Goal: Register for event/course

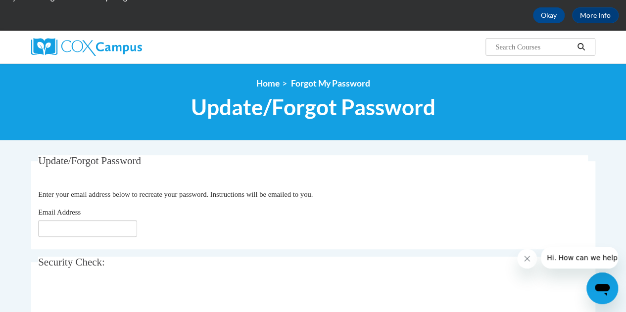
scroll to position [148, 0]
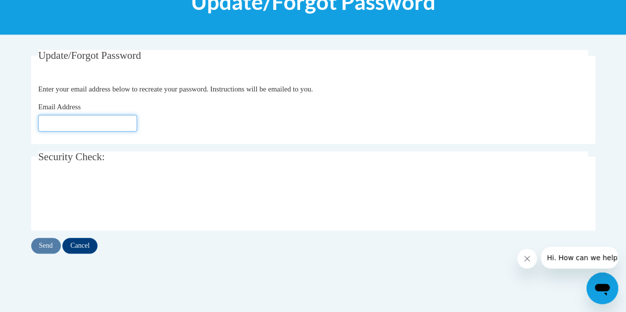
click at [81, 118] on input "Email Address" at bounding box center [87, 123] width 99 height 17
type input "[PERSON_NAME][EMAIL_ADDRESS][DOMAIN_NAME]"
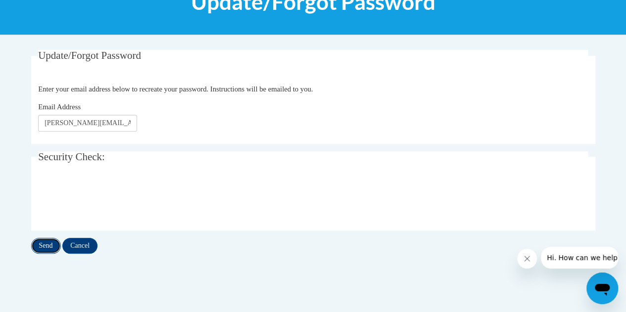
click at [49, 246] on input "Send" at bounding box center [46, 246] width 30 height 16
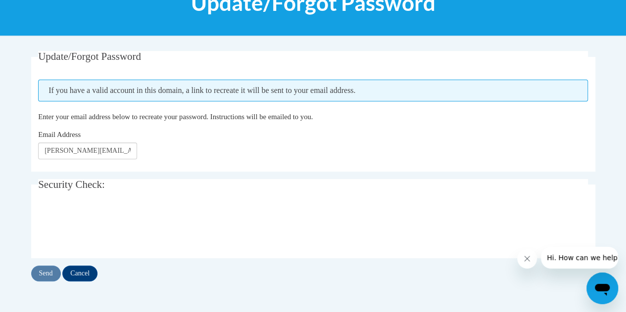
scroll to position [148, 0]
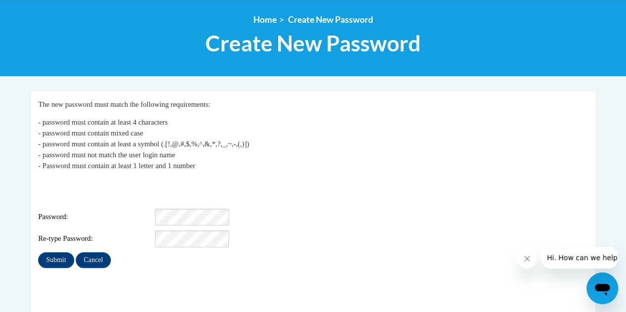
scroll to position [198, 0]
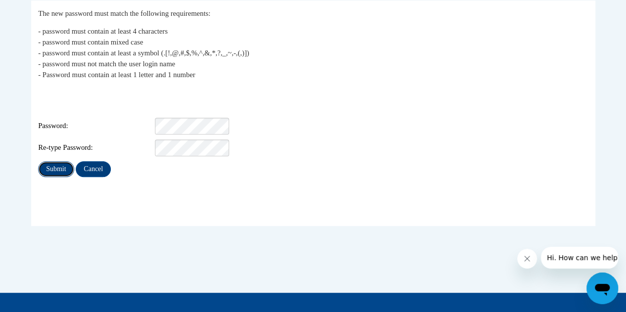
click at [60, 161] on input "Submit" at bounding box center [56, 169] width 36 height 16
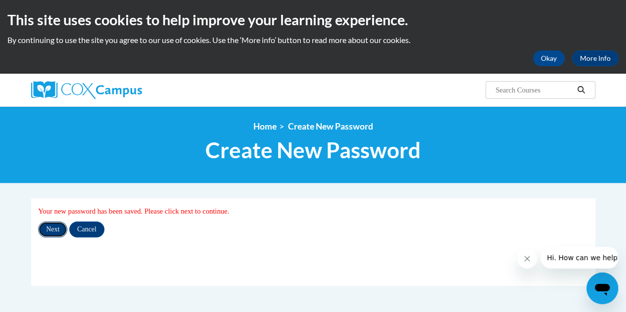
click at [52, 234] on input "Next" at bounding box center [52, 230] width 29 height 16
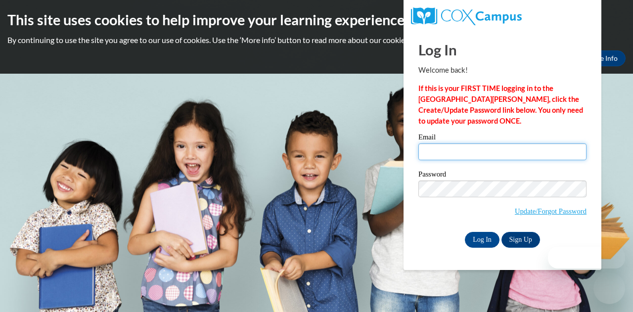
type input "stephanie.thomas@decal.ga.gov"
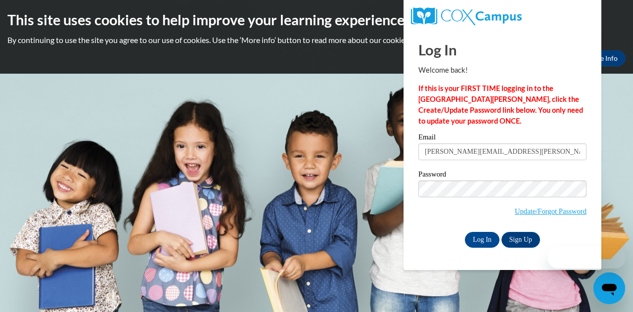
click at [477, 148] on input "stephanie.thomas@decal.ga.gov" at bounding box center [503, 152] width 168 height 17
click at [492, 243] on input "Log In" at bounding box center [482, 240] width 35 height 16
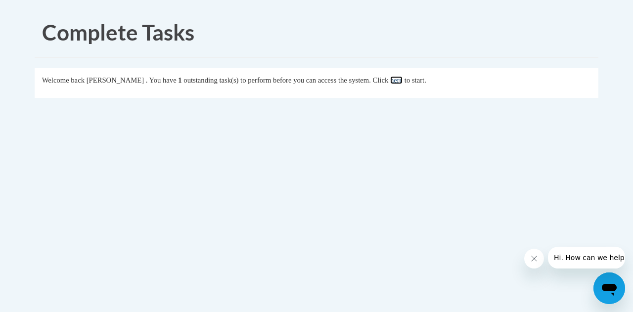
click at [403, 80] on link "here" at bounding box center [396, 80] width 12 height 8
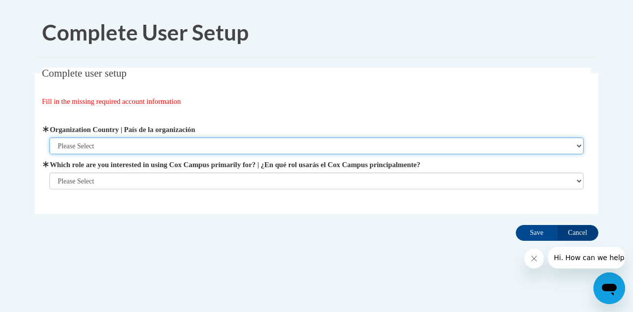
click at [114, 144] on select "Please Select [GEOGRAPHIC_DATA] | [GEOGRAPHIC_DATA] Outside of [GEOGRAPHIC_DATA…" at bounding box center [316, 146] width 535 height 17
select select "ad49bcad-a171-4b2e-b99c-48b446064914"
click at [49, 138] on select "Please Select [GEOGRAPHIC_DATA] | [GEOGRAPHIC_DATA] Outside of [GEOGRAPHIC_DATA…" at bounding box center [316, 146] width 535 height 17
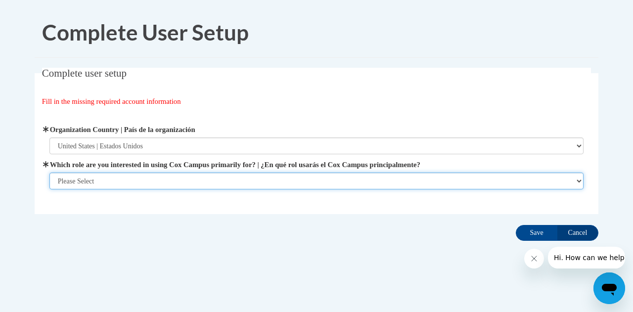
click at [107, 178] on select "Please Select College/University | Colegio/Universidad Community/Nonprofit Part…" at bounding box center [316, 181] width 535 height 17
select select "fbf2d438-af2f-41f8-98f1-81c410e29de3"
click at [49, 190] on select "Please Select College/University | Colegio/Universidad Community/Nonprofit Part…" at bounding box center [316, 181] width 535 height 17
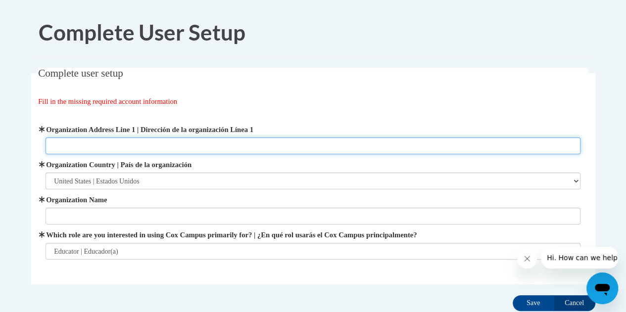
click at [114, 144] on input "Organization Address Line 1 | Dirección de la organización Línea 1" at bounding box center [313, 146] width 535 height 17
drag, startPoint x: 124, startPoint y: 145, endPoint x: 40, endPoint y: 144, distance: 84.1
click at [40, 144] on div "Organization Address Line 1 | Dirección de la organización Línea 1 DECAL Organi…" at bounding box center [313, 192] width 550 height 160
type input "2 [PERSON_NAME] Dr. [GEOGRAPHIC_DATA], [GEOGRAPHIC_DATA]"
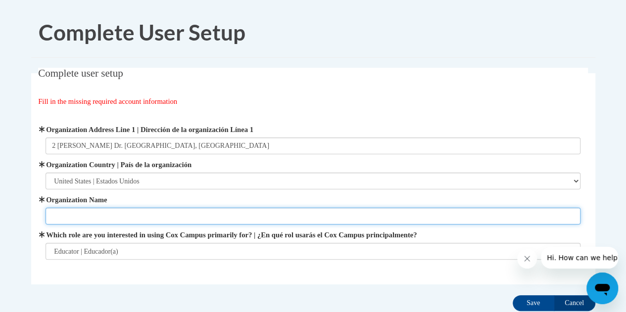
click at [81, 211] on input "Organization Name" at bounding box center [313, 216] width 535 height 17
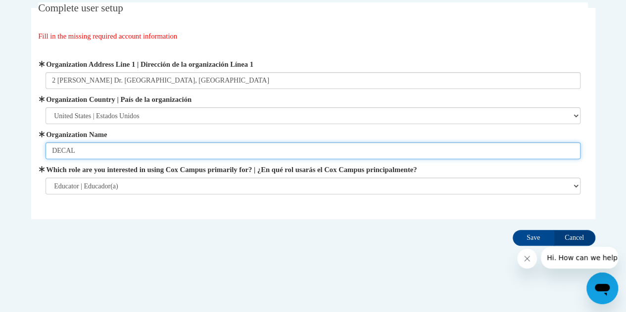
scroll to position [69, 0]
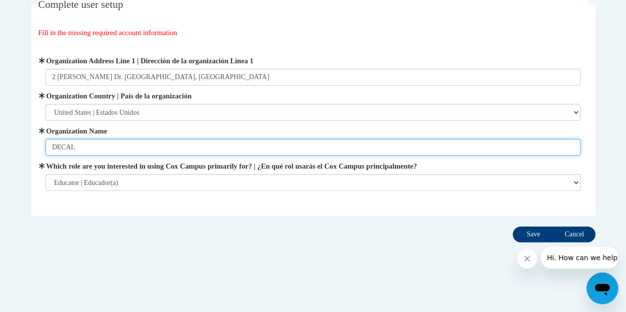
type input "DECAL"
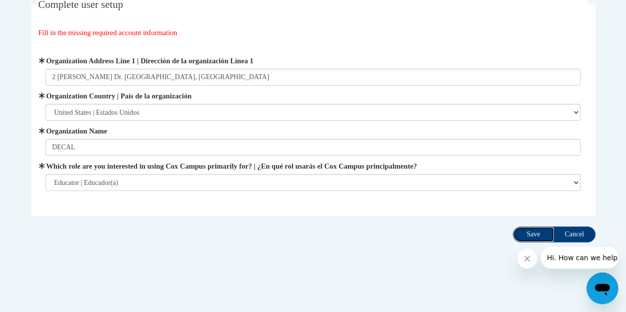
click at [530, 238] on input "Save" at bounding box center [534, 235] width 42 height 16
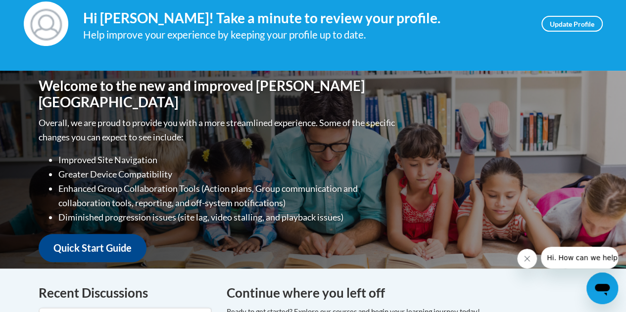
scroll to position [49, 0]
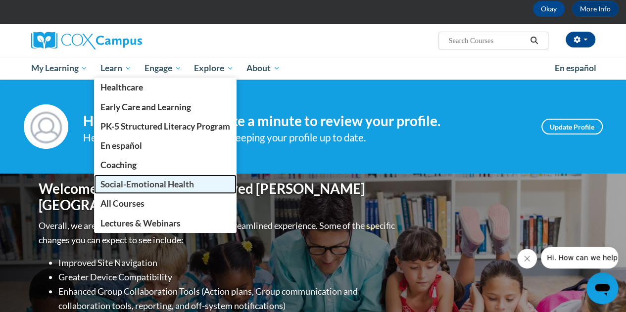
click at [131, 178] on link "Social-Emotional Health" at bounding box center [165, 184] width 143 height 19
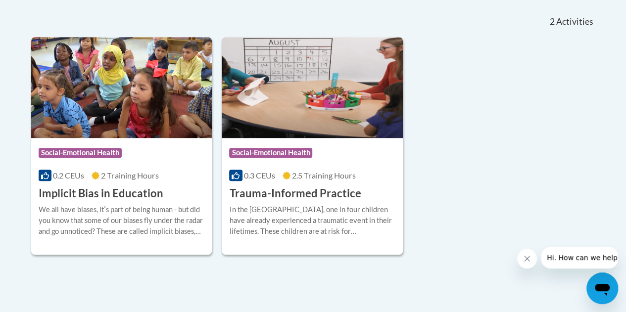
scroll to position [198, 0]
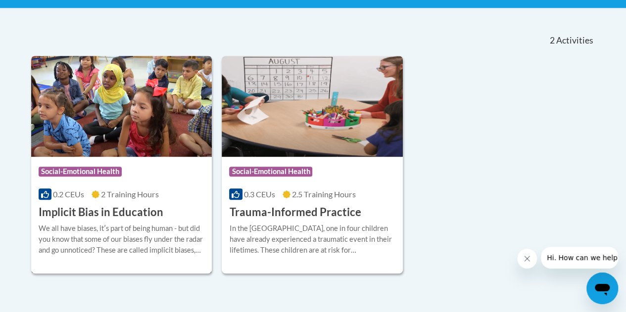
click at [113, 229] on div "We all have biases, itʹs part of being human - but did you know that some of ou…" at bounding box center [122, 239] width 166 height 33
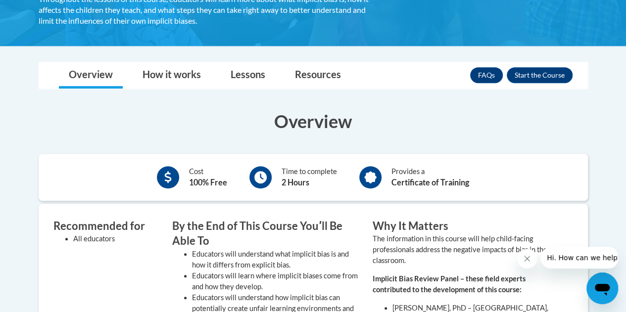
scroll to position [198, 0]
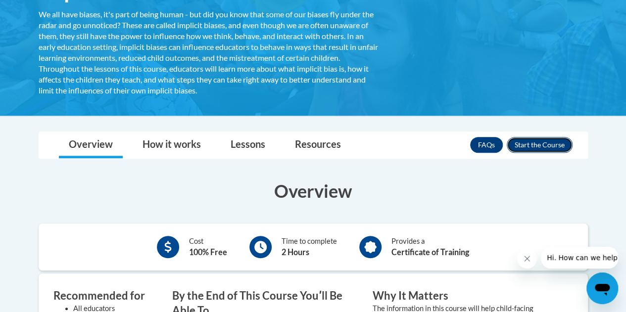
click at [546, 140] on button "Enroll" at bounding box center [540, 145] width 66 height 16
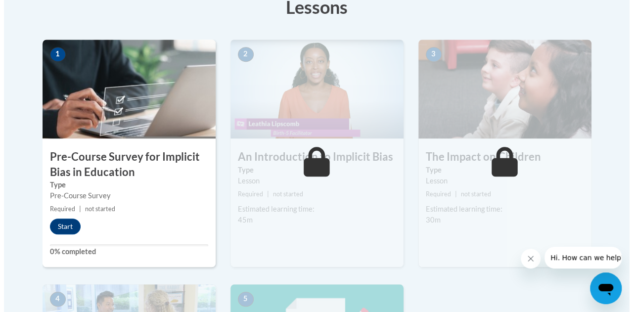
scroll to position [297, 0]
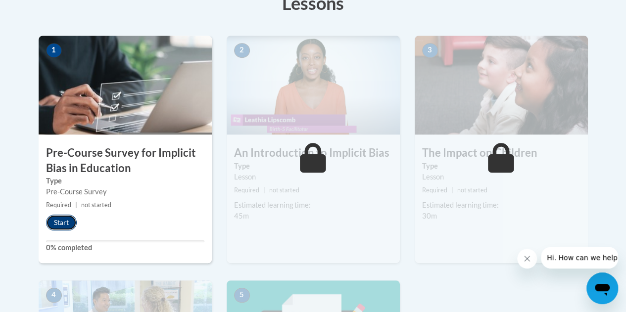
click at [69, 217] on button "Start" at bounding box center [61, 223] width 31 height 16
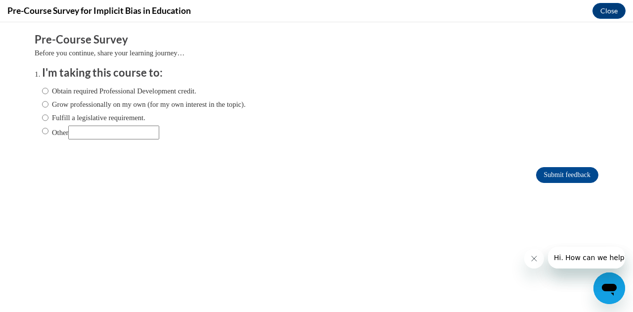
scroll to position [0, 0]
click at [42, 104] on input "Grow professionally on my own (for my own interest in the topic)." at bounding box center [45, 104] width 6 height 11
radio input "true"
click at [566, 180] on input "Submit feedback" at bounding box center [567, 175] width 62 height 16
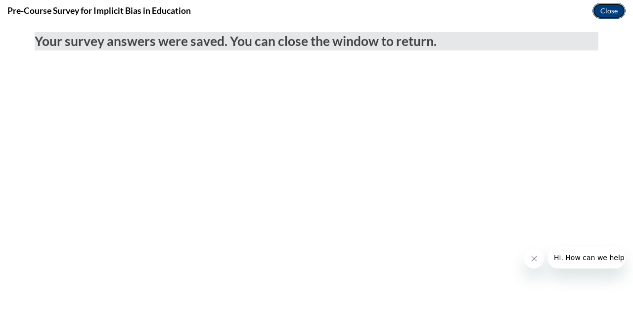
click at [597, 8] on button "Close" at bounding box center [609, 11] width 33 height 16
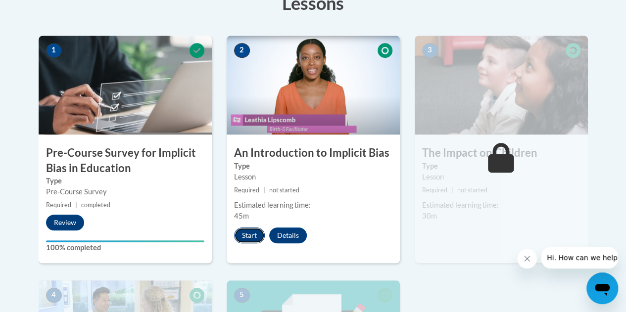
click at [247, 236] on button "Start" at bounding box center [249, 236] width 31 height 16
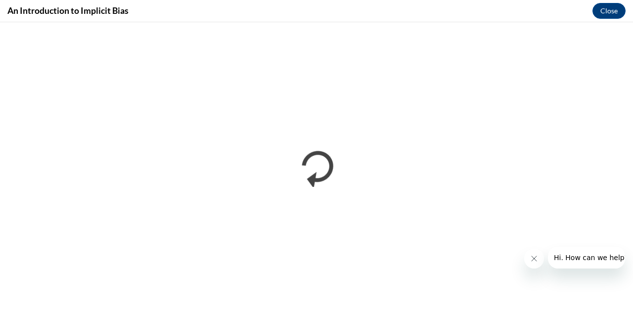
click at [541, 260] on button "Close message from company" at bounding box center [534, 259] width 20 height 20
